Goal: Information Seeking & Learning: Learn about a topic

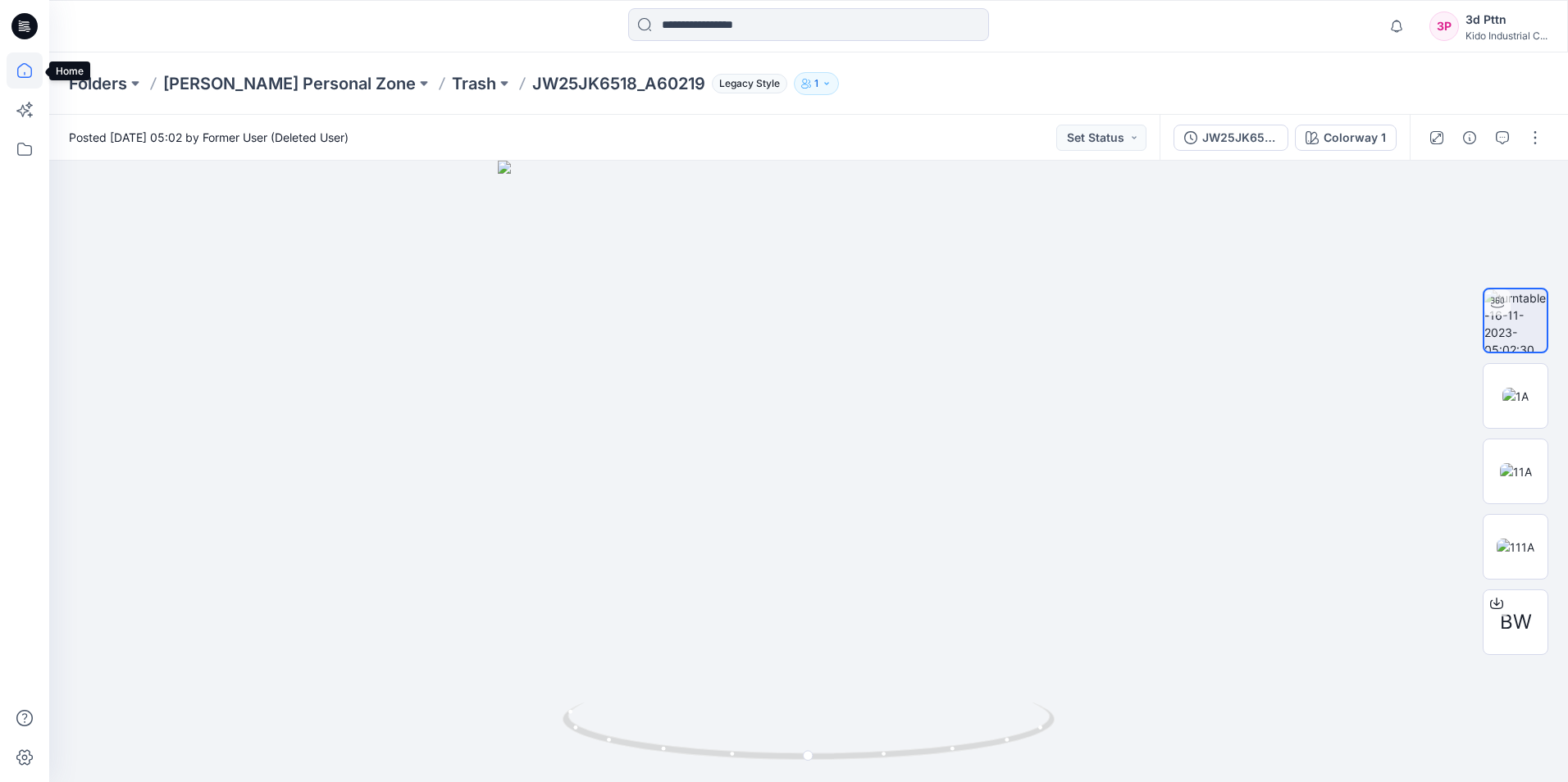
click at [26, 69] on icon at bounding box center [24, 70] width 36 height 36
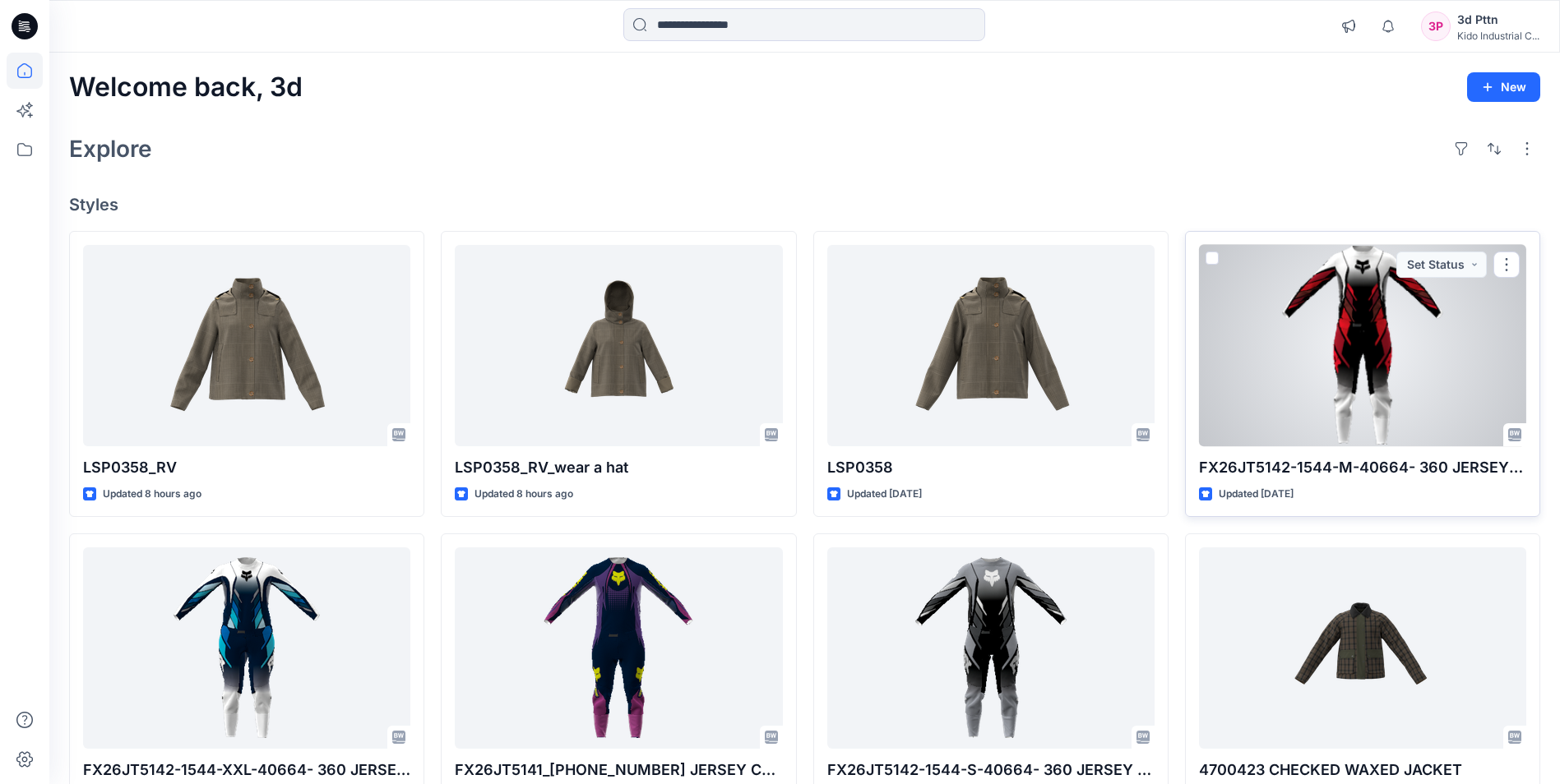
click at [1369, 349] on div at bounding box center [1362, 345] width 327 height 202
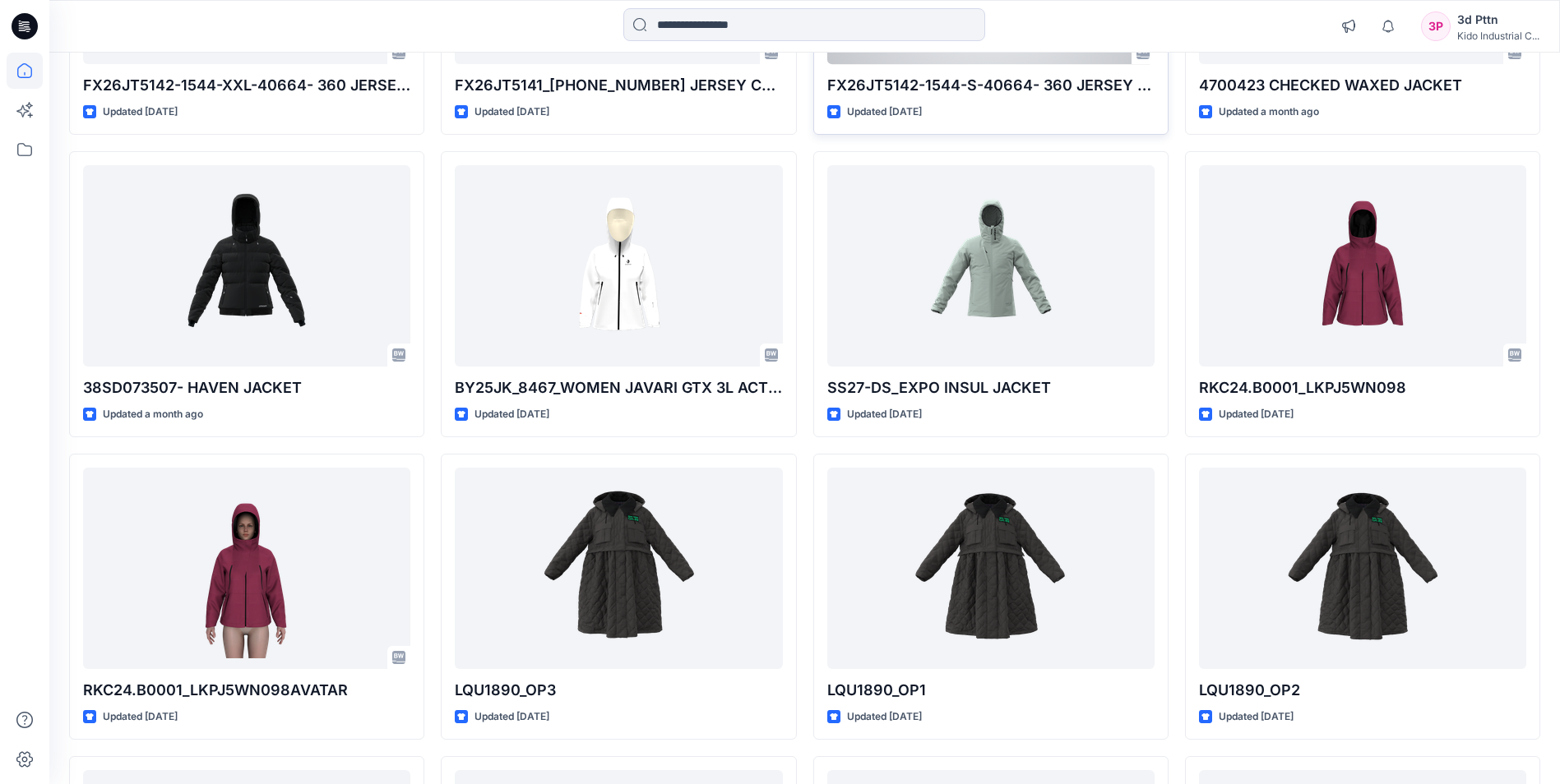
scroll to position [739, 0]
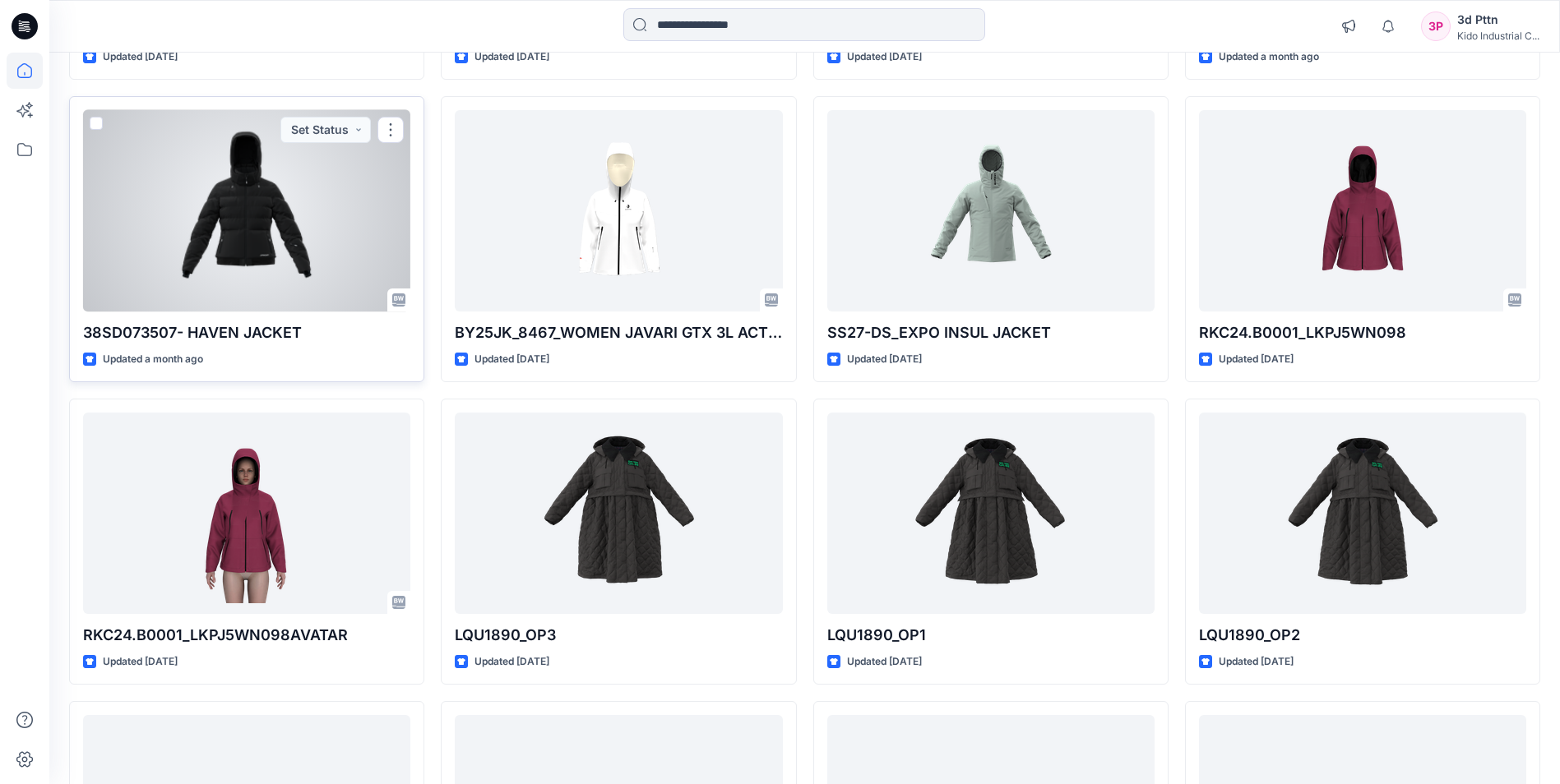
click at [283, 230] on div at bounding box center [247, 212] width 327 height 202
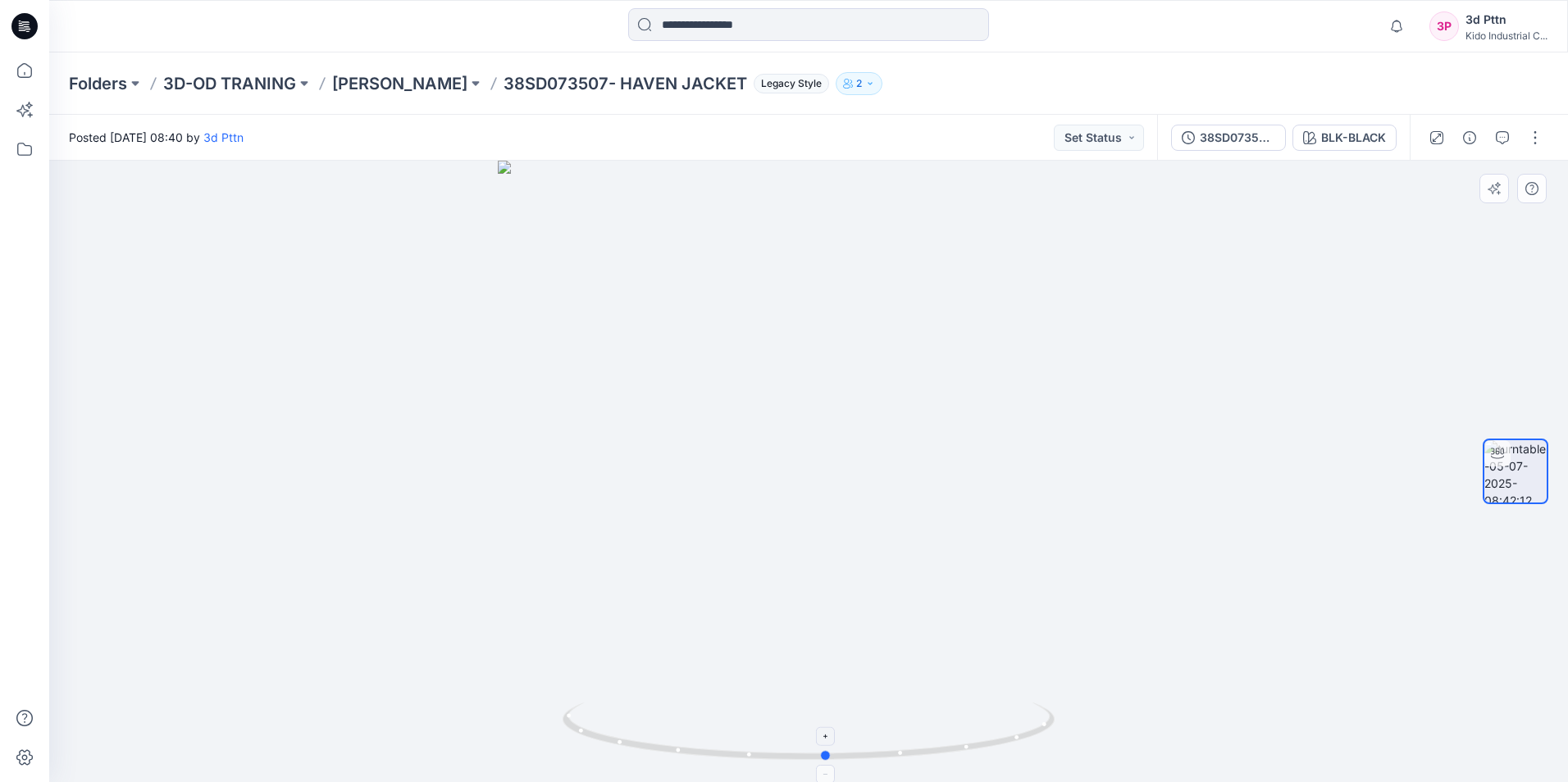
drag, startPoint x: 814, startPoint y: 757, endPoint x: 832, endPoint y: 740, distance: 24.8
click at [832, 740] on icon at bounding box center [810, 734] width 496 height 62
drag, startPoint x: 831, startPoint y: 760, endPoint x: 850, endPoint y: 713, distance: 50.7
click at [850, 713] on icon at bounding box center [810, 734] width 496 height 62
drag, startPoint x: 845, startPoint y: 753, endPoint x: 883, endPoint y: 763, distance: 39.3
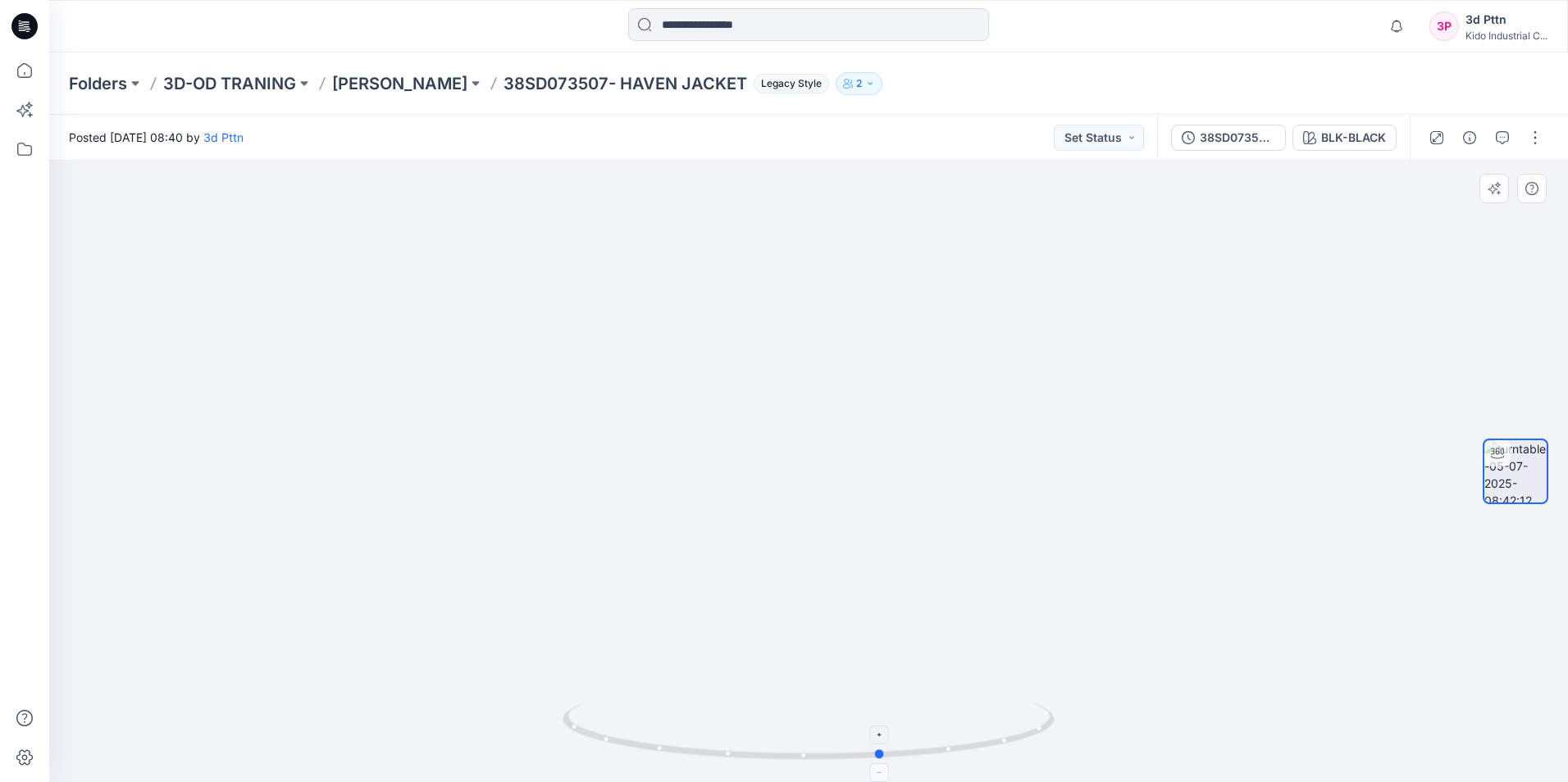
click at [883, 763] on icon at bounding box center [810, 734] width 496 height 62
drag, startPoint x: 953, startPoint y: 689, endPoint x: 954, endPoint y: 643, distance: 46.0
drag, startPoint x: 1006, startPoint y: 628, endPoint x: 979, endPoint y: 721, distance: 96.8
drag, startPoint x: 850, startPoint y: 756, endPoint x: 1075, endPoint y: 753, distance: 225.0
click at [1075, 753] on div at bounding box center [808, 471] width 1519 height 621
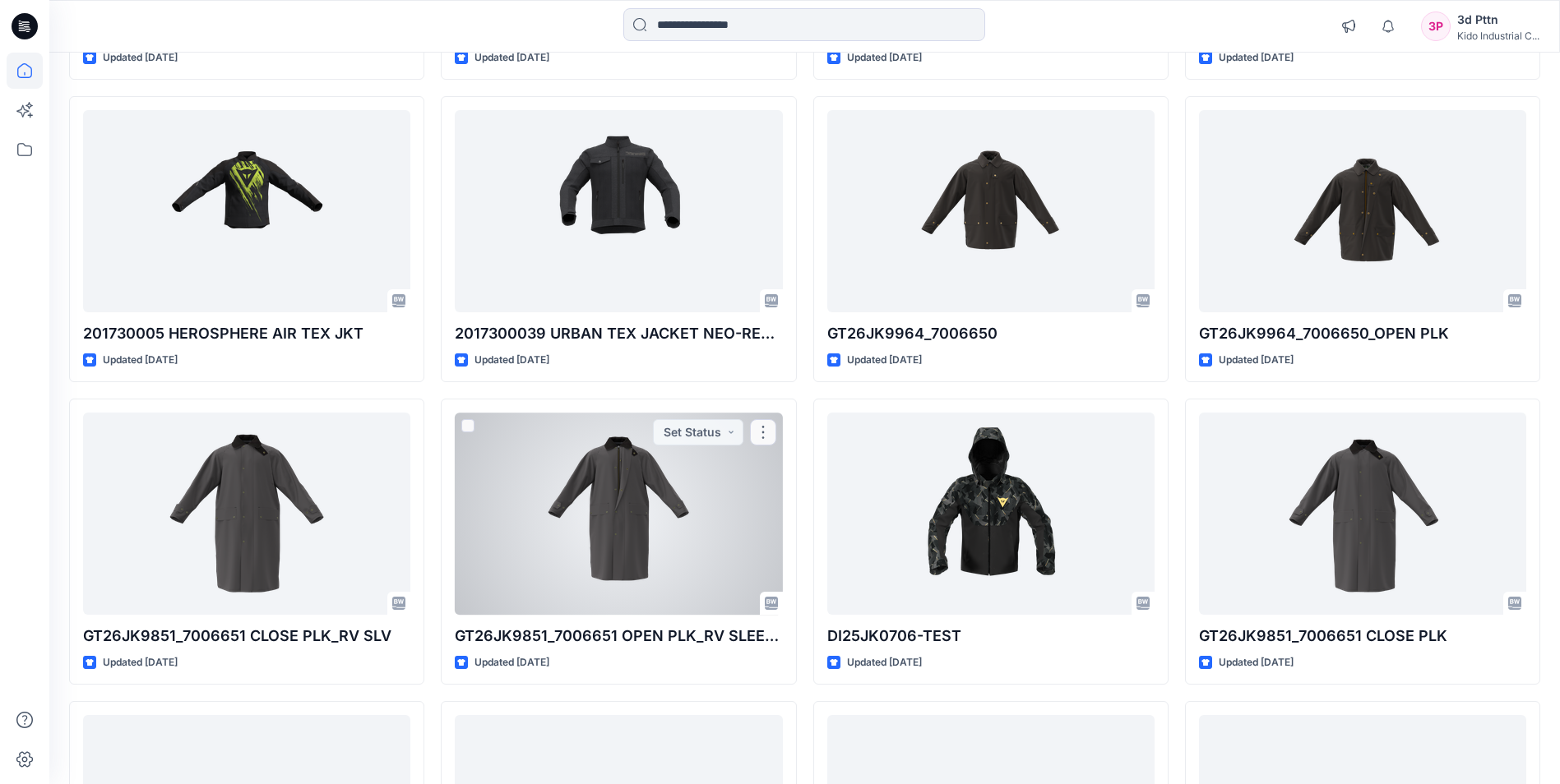
scroll to position [1652, 0]
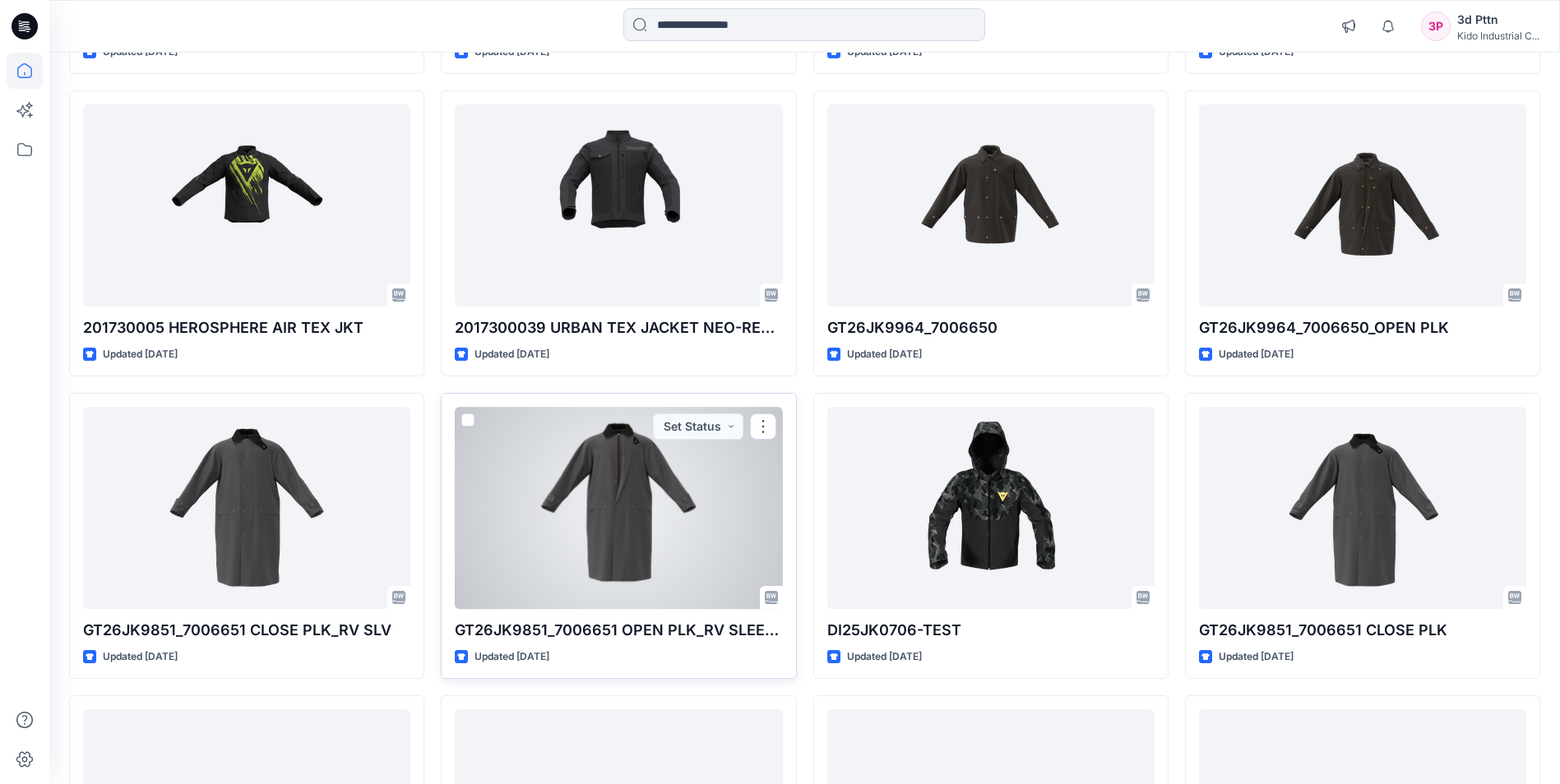
click at [676, 540] on div at bounding box center [617, 507] width 327 height 202
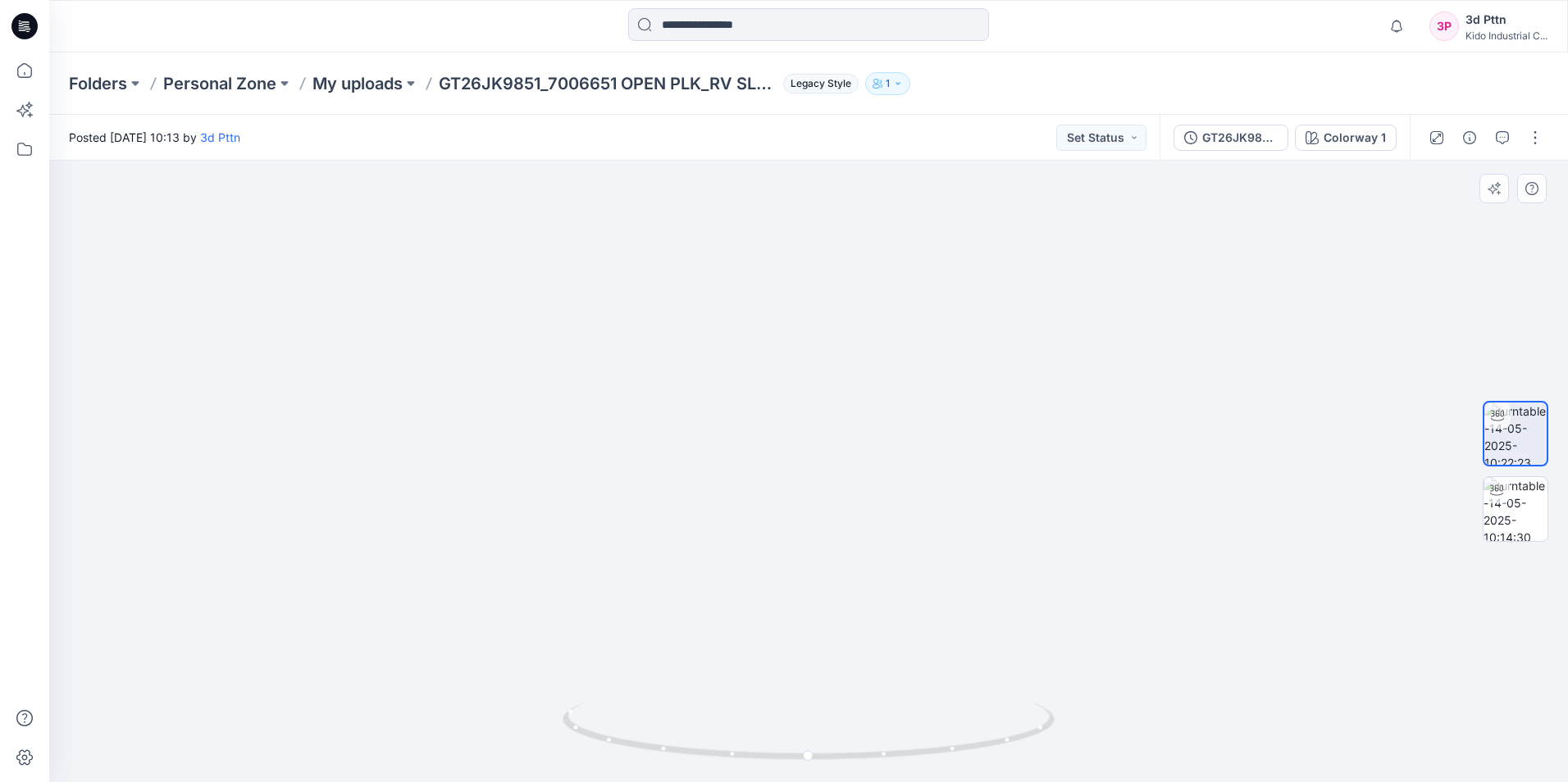
drag, startPoint x: 819, startPoint y: 497, endPoint x: 820, endPoint y: 688, distance: 191.0
drag, startPoint x: 883, startPoint y: 526, endPoint x: 851, endPoint y: 733, distance: 209.5
drag, startPoint x: 881, startPoint y: 645, endPoint x: 849, endPoint y: 647, distance: 32.1
drag, startPoint x: 810, startPoint y: 754, endPoint x: 371, endPoint y: 719, distance: 440.4
click at [371, 719] on div at bounding box center [808, 471] width 1519 height 621
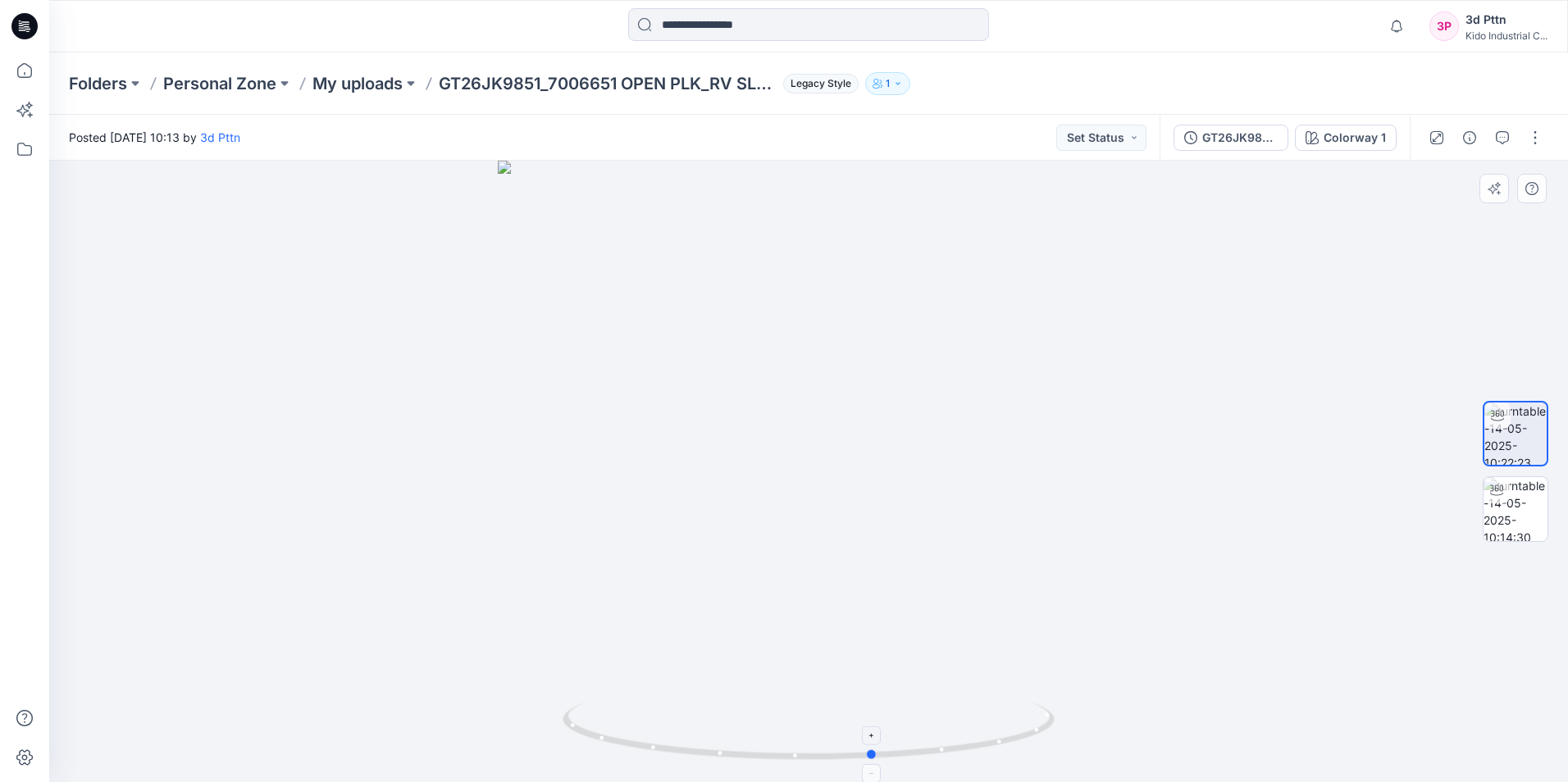
drag, startPoint x: 855, startPoint y: 759, endPoint x: 867, endPoint y: 765, distance: 13.4
click at [867, 764] on icon at bounding box center [810, 734] width 496 height 62
drag, startPoint x: 769, startPoint y: 759, endPoint x: 764, endPoint y: 731, distance: 28.4
click at [764, 731] on icon at bounding box center [810, 734] width 496 height 62
drag, startPoint x: 866, startPoint y: 759, endPoint x: 886, endPoint y: 721, distance: 42.9
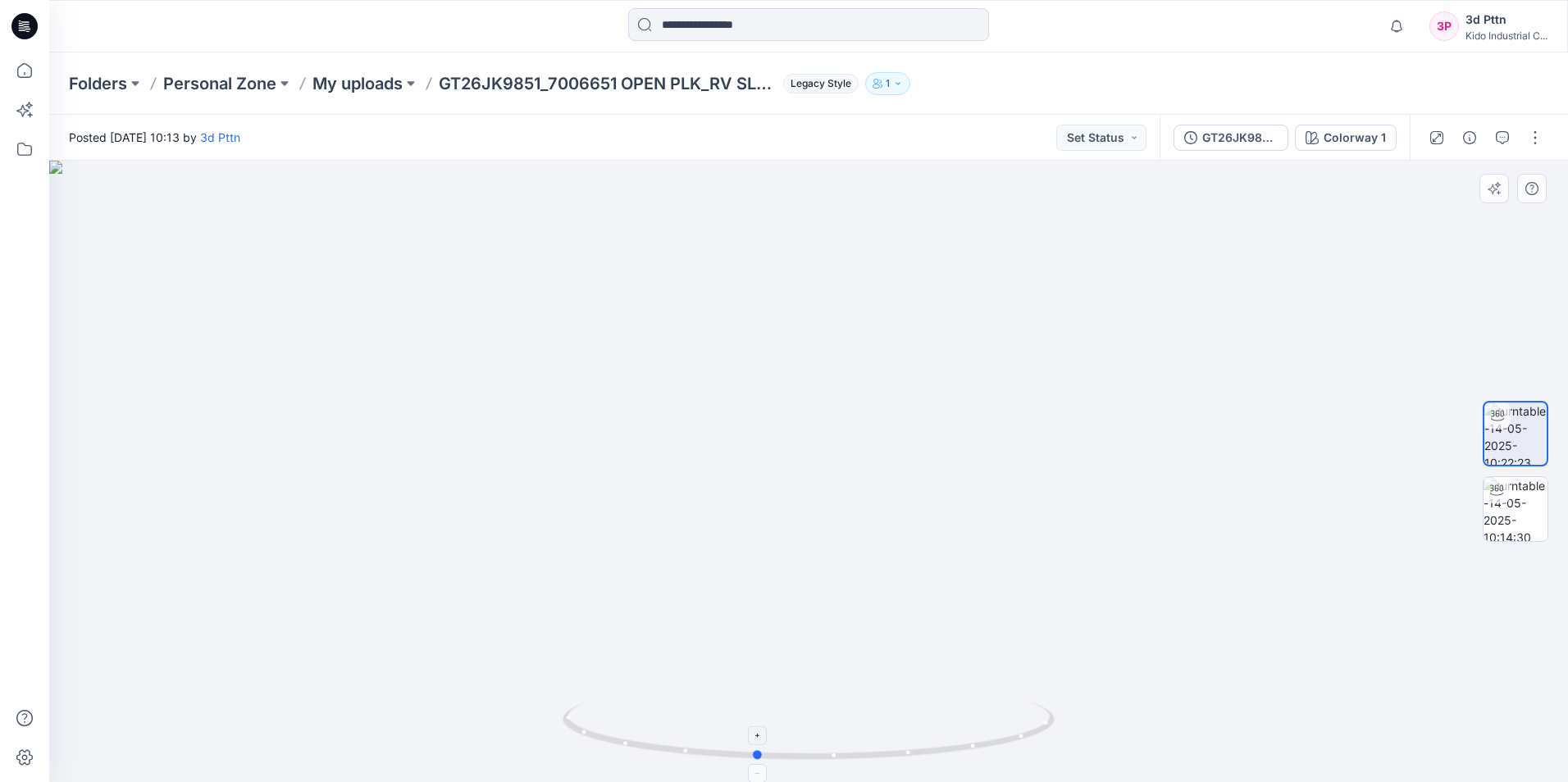
click at [886, 721] on icon at bounding box center [810, 734] width 496 height 62
click at [1510, 502] on img at bounding box center [1515, 509] width 64 height 64
drag, startPoint x: 812, startPoint y: 759, endPoint x: 796, endPoint y: 673, distance: 87.5
click at [596, 736] on icon at bounding box center [810, 734] width 496 height 62
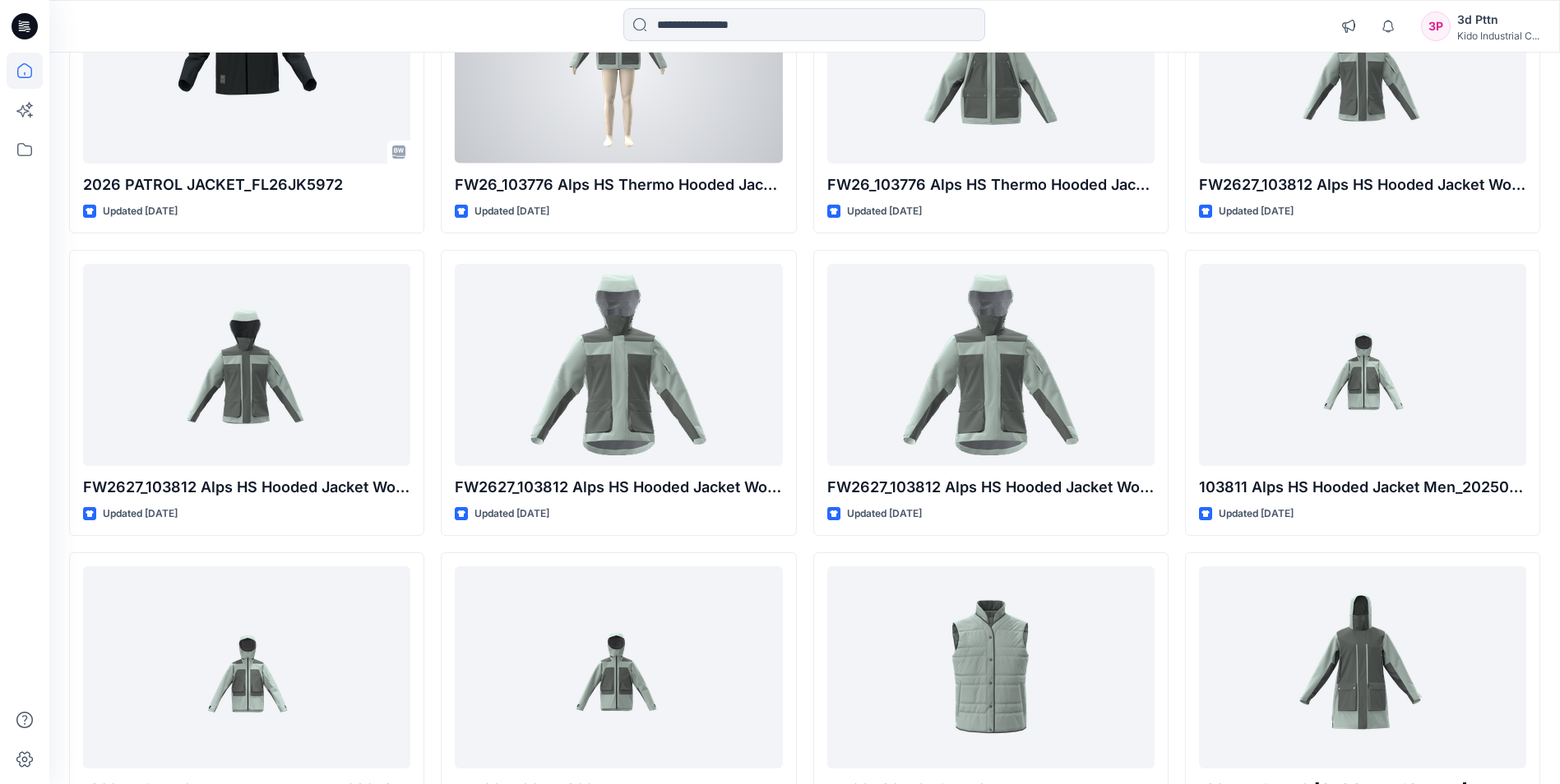
scroll to position [8497, 0]
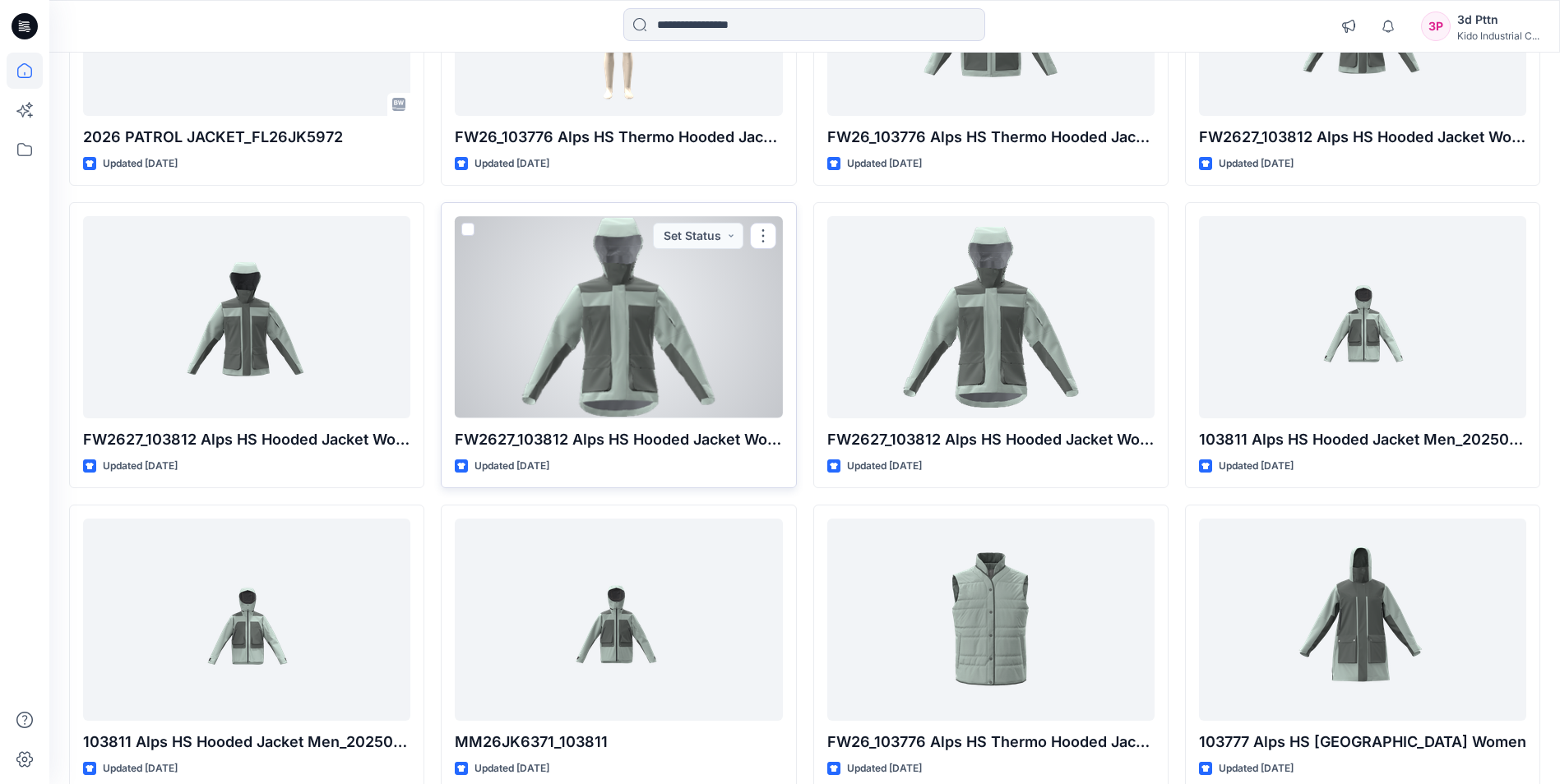
click at [656, 363] on div at bounding box center [617, 317] width 327 height 202
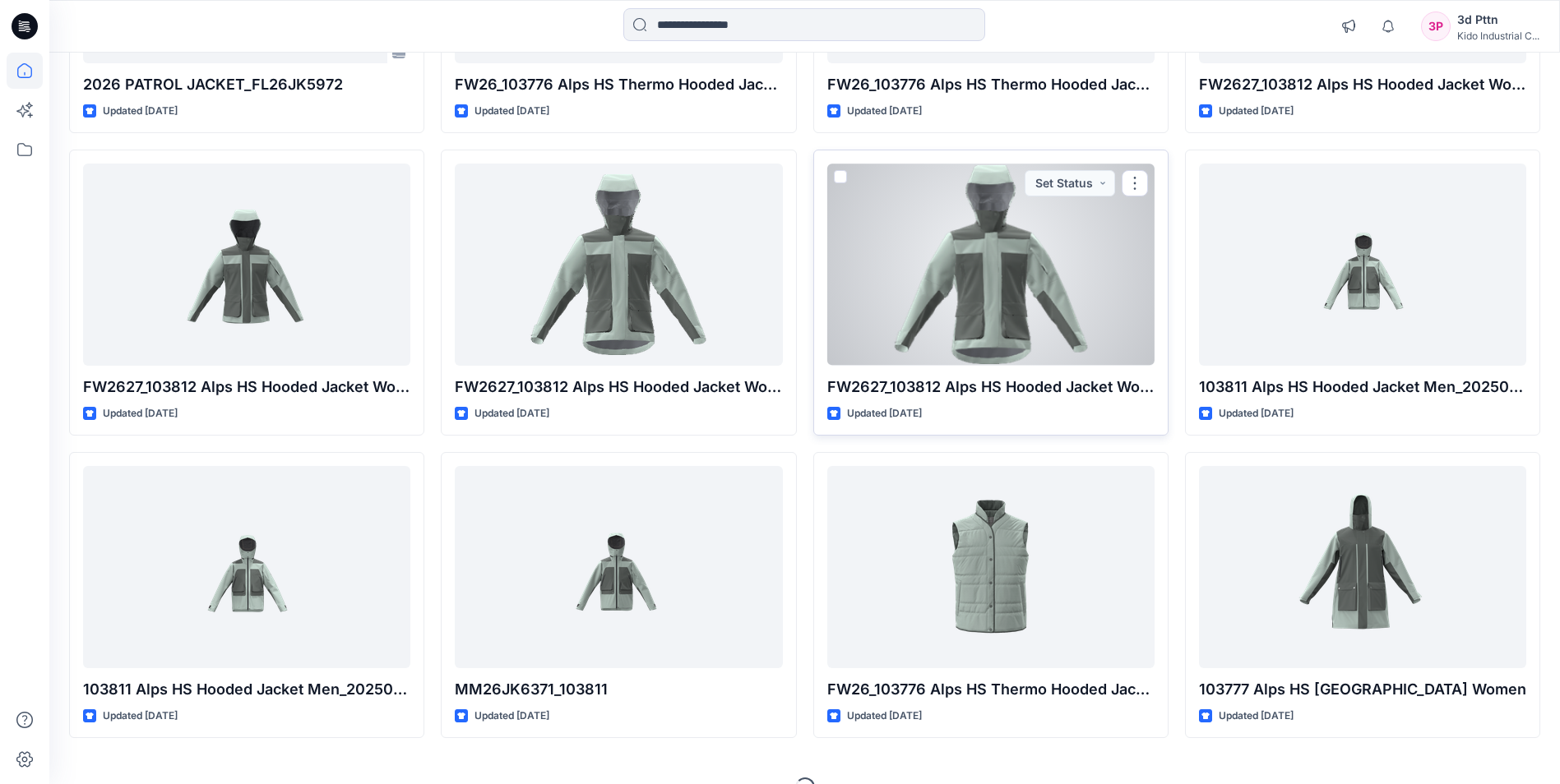
scroll to position [8582, 0]
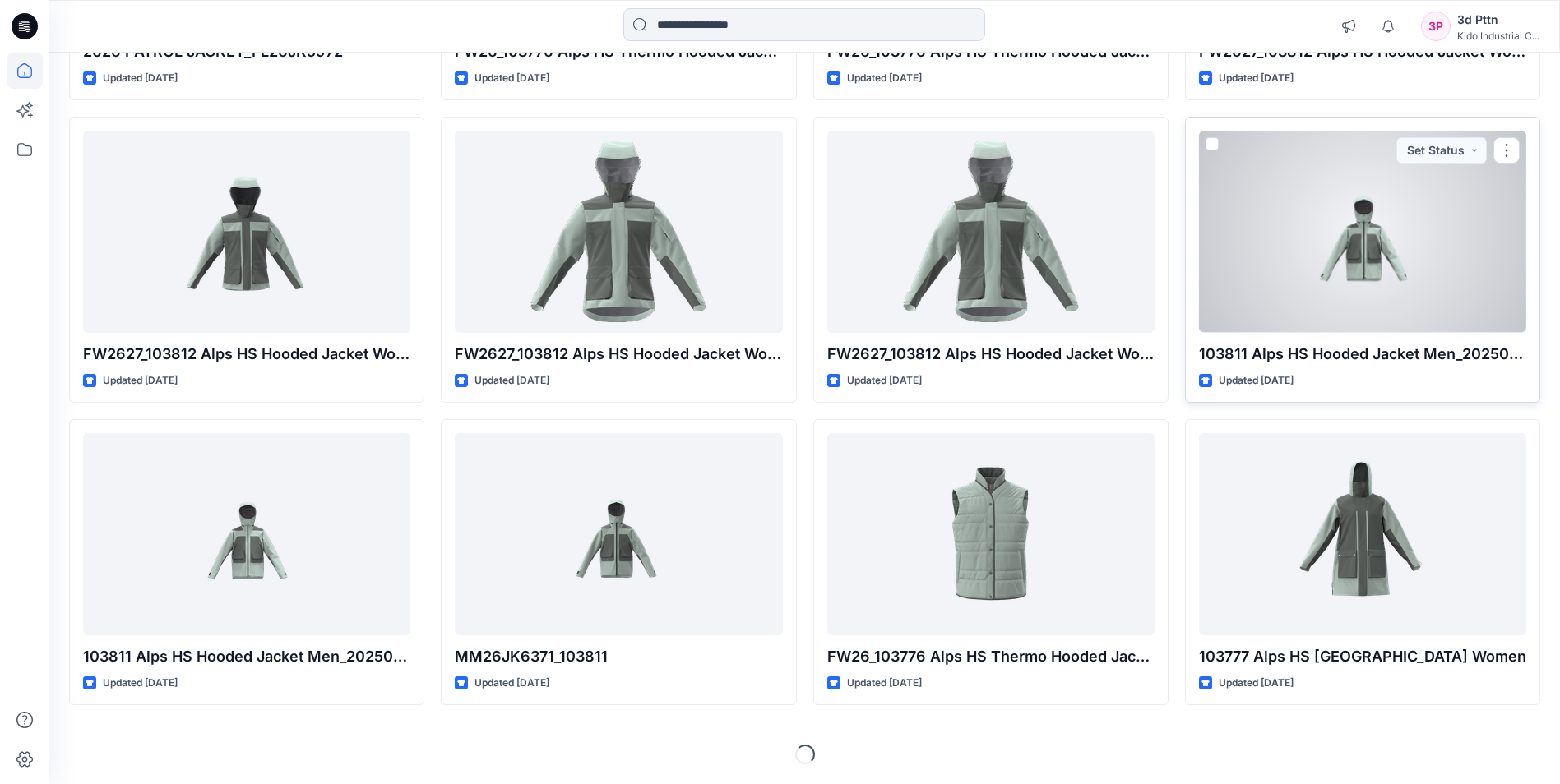
click at [1344, 249] on div at bounding box center [1362, 232] width 327 height 202
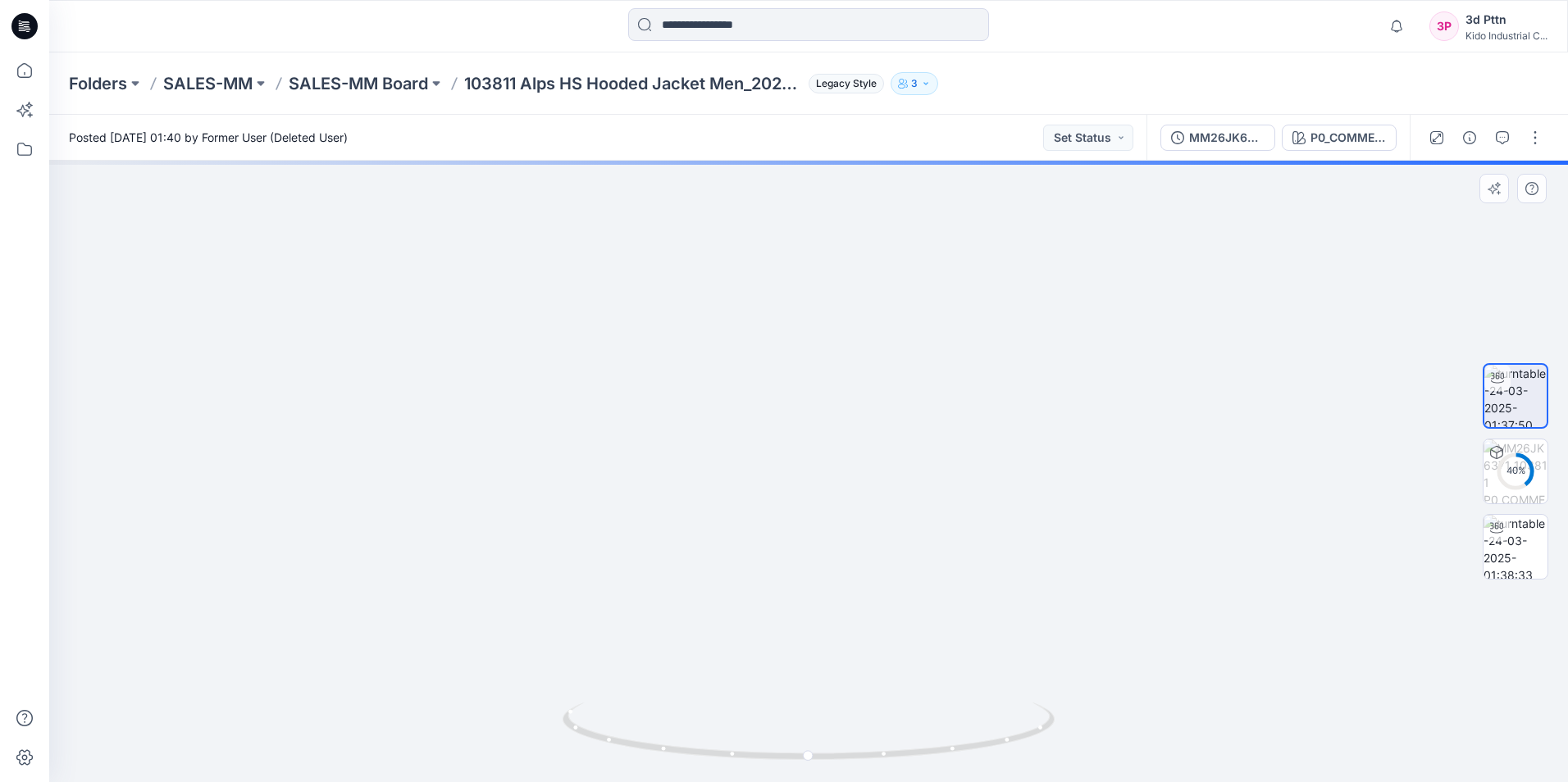
drag, startPoint x: 900, startPoint y: 420, endPoint x: 870, endPoint y: 306, distance: 117.9
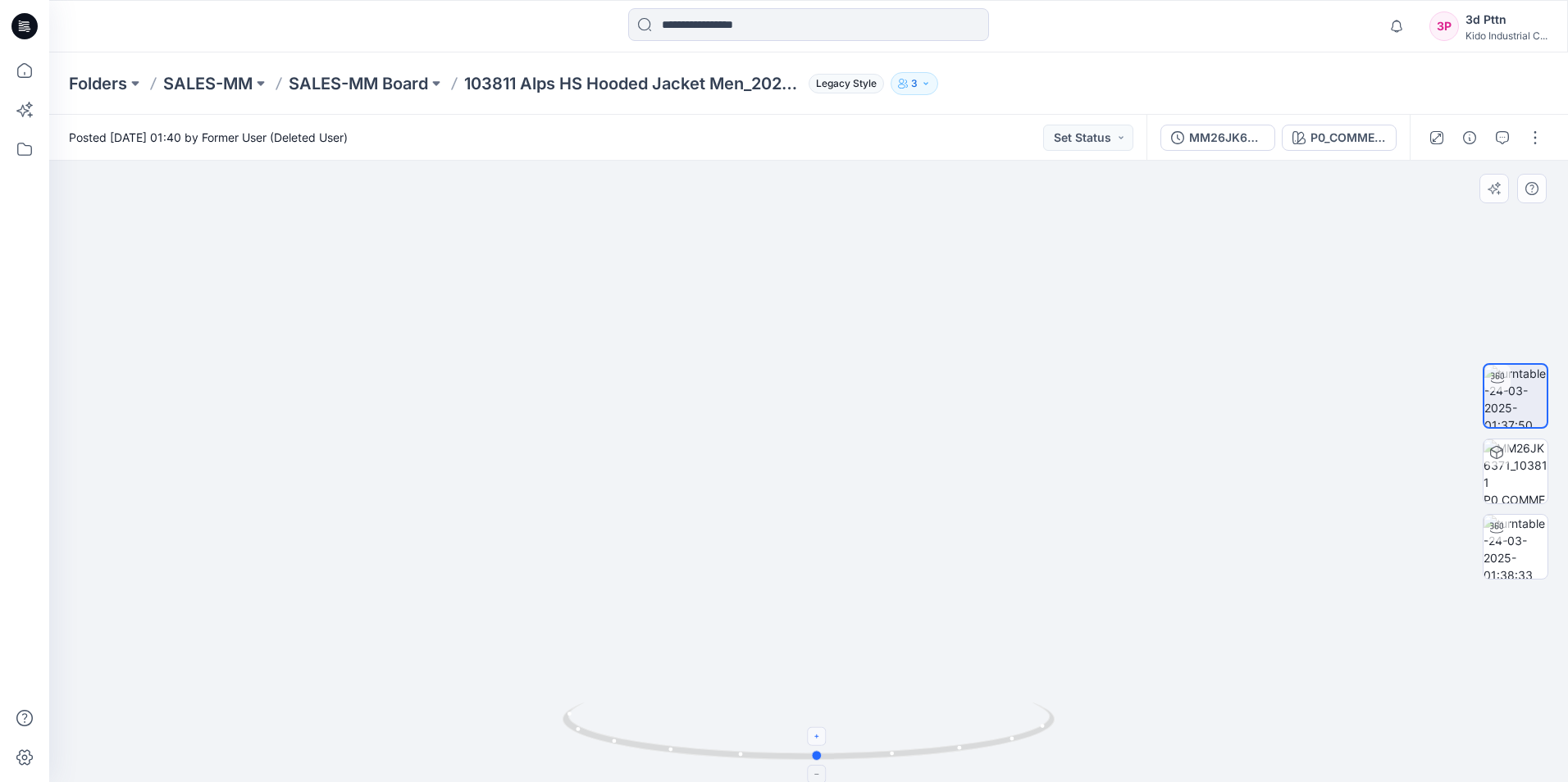
drag, startPoint x: 824, startPoint y: 747, endPoint x: 819, endPoint y: 735, distance: 13.0
click at [819, 735] on icon at bounding box center [810, 734] width 496 height 62
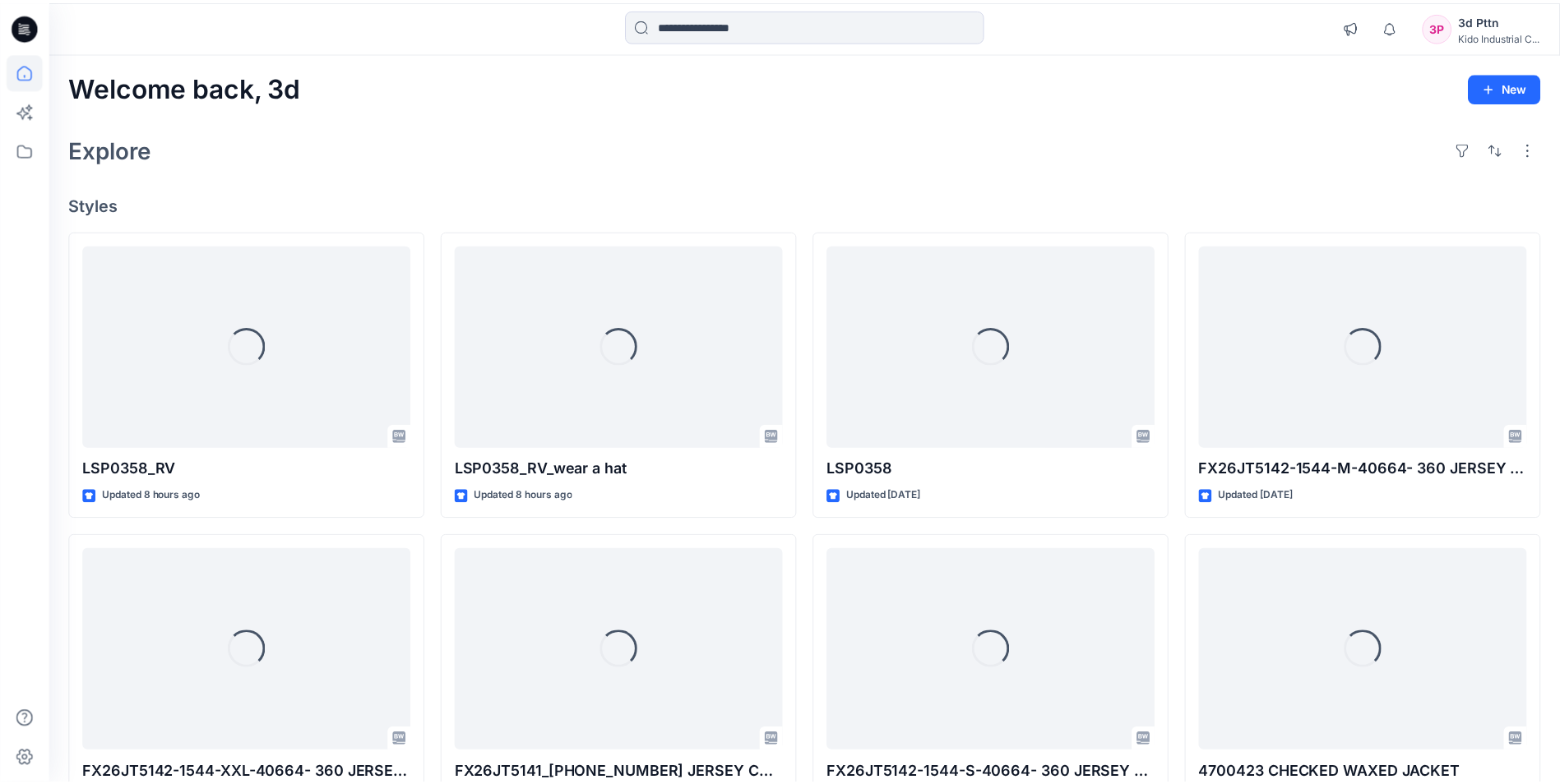
scroll to position [8582, 0]
